Goal: Task Accomplishment & Management: Manage account settings

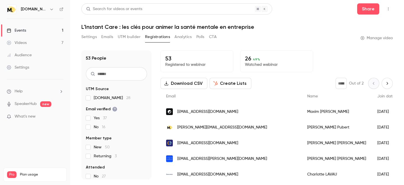
click at [43, 31] on link "Events 1" at bounding box center [35, 30] width 70 height 12
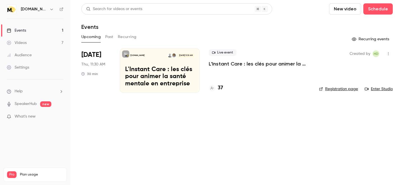
click at [162, 79] on p "L'Instant Care : les clés pour animer la santé mentale en entreprise" at bounding box center [159, 77] width 69 height 22
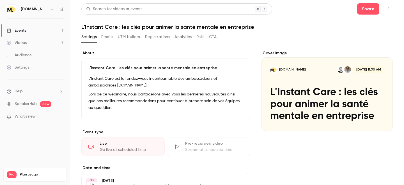
click at [159, 38] on button "Registrations" at bounding box center [157, 37] width 25 height 9
